Goal: Navigation & Orientation: Find specific page/section

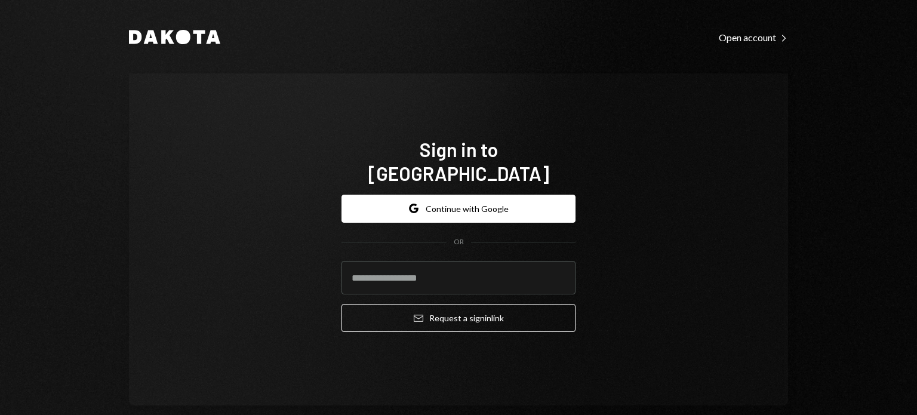
type input "**********"
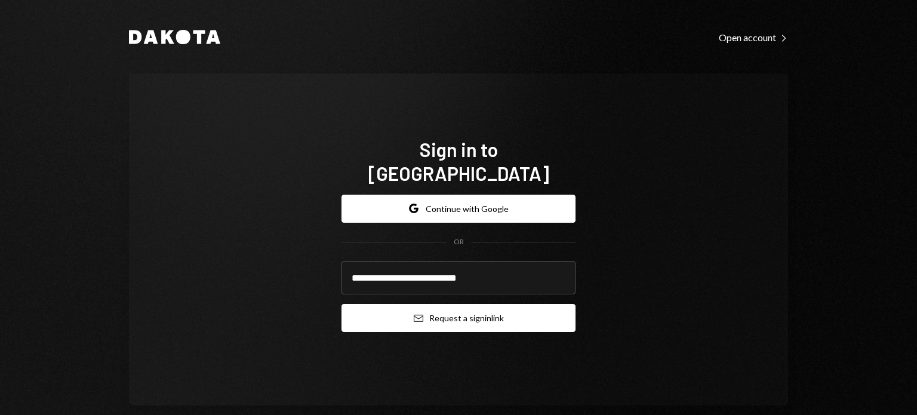
click at [401, 305] on button "Email Request a sign in link" at bounding box center [459, 318] width 234 height 28
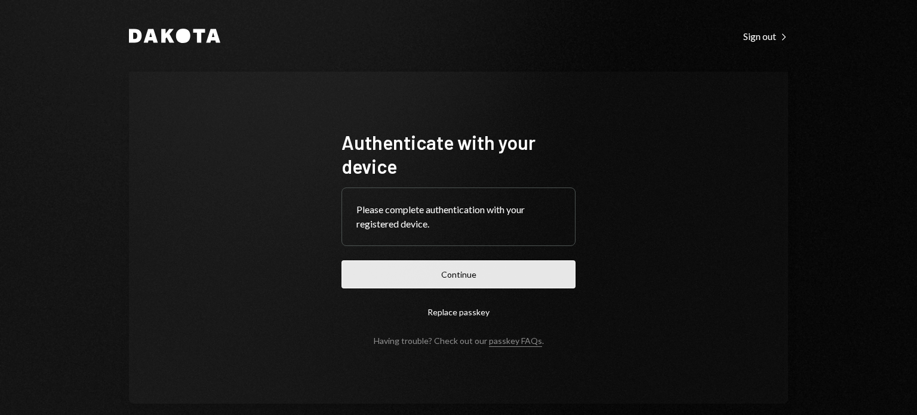
click at [441, 269] on button "Continue" at bounding box center [459, 274] width 234 height 28
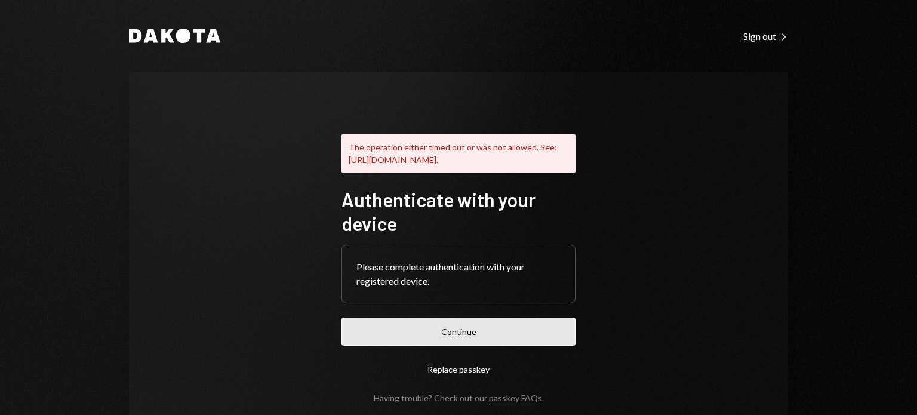
click at [408, 344] on button "Continue" at bounding box center [459, 332] width 234 height 28
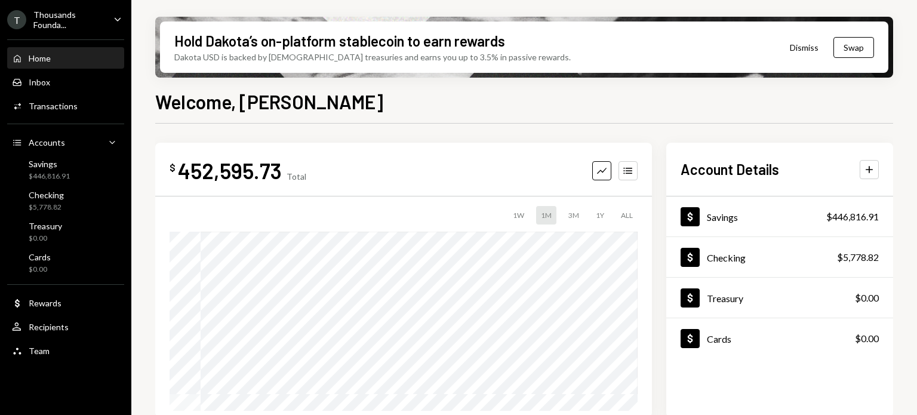
click at [118, 5] on ul "T Thousands Founda... Caret Down Home Home Inbox Inbox Activities Transactions …" at bounding box center [65, 182] width 131 height 364
click at [121, 16] on icon "Caret Down" at bounding box center [117, 19] width 13 height 13
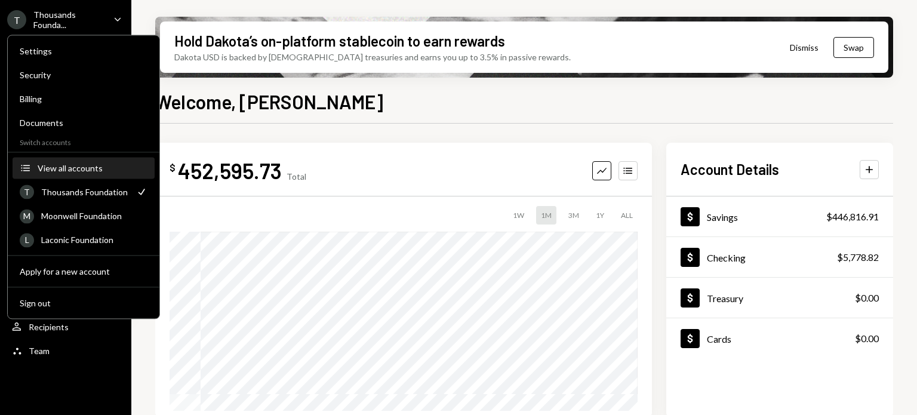
click at [86, 170] on div "View all accounts" at bounding box center [93, 168] width 110 height 10
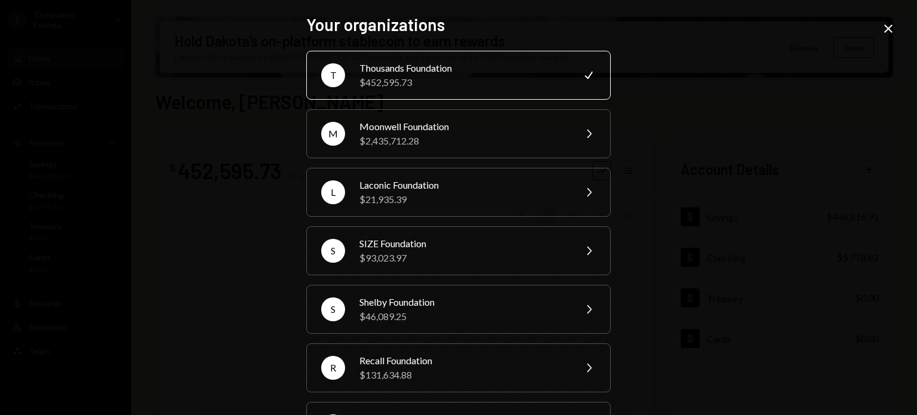
click at [879, 25] on div "Your organizations T Thousands Foundation $452,595.73 Check M Moonwell Foundati…" at bounding box center [458, 207] width 917 height 415
click at [895, 28] on icon "Close" at bounding box center [888, 28] width 14 height 14
